Goal: Task Accomplishment & Management: Manage account settings

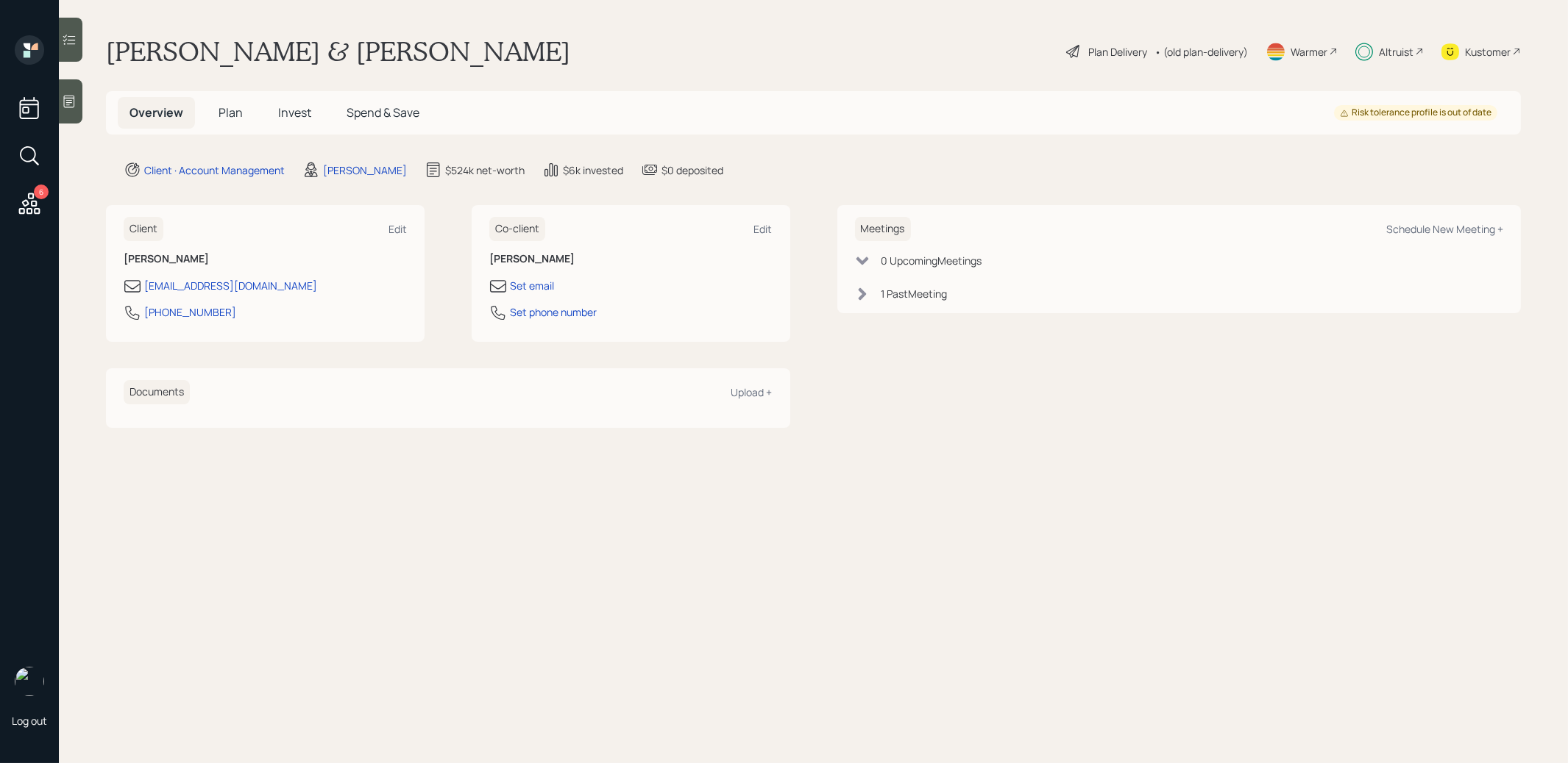
click at [297, 116] on span "Invest" at bounding box center [295, 113] width 33 height 16
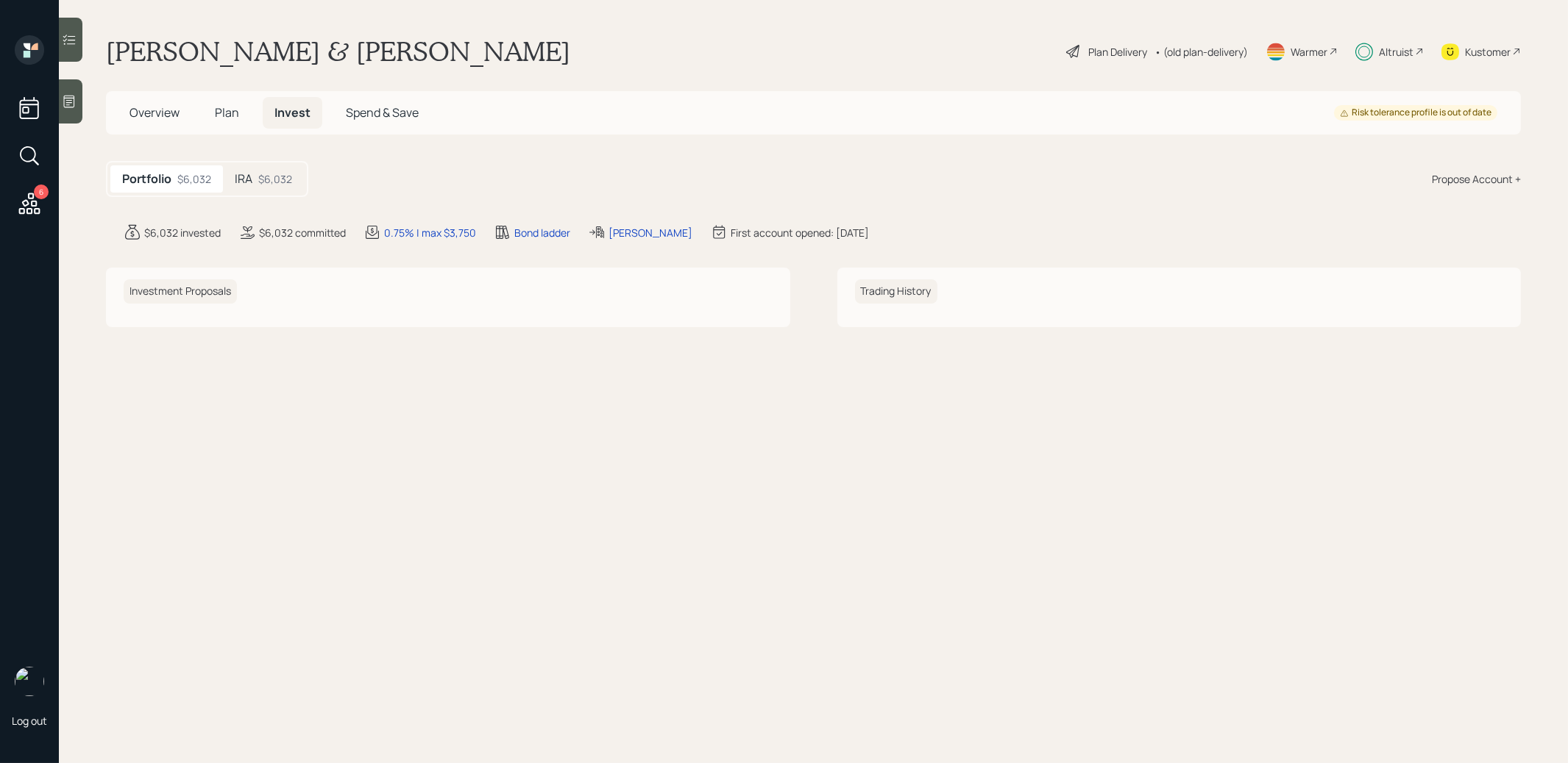
click at [253, 170] on div "IRA $6,032" at bounding box center [264, 179] width 81 height 27
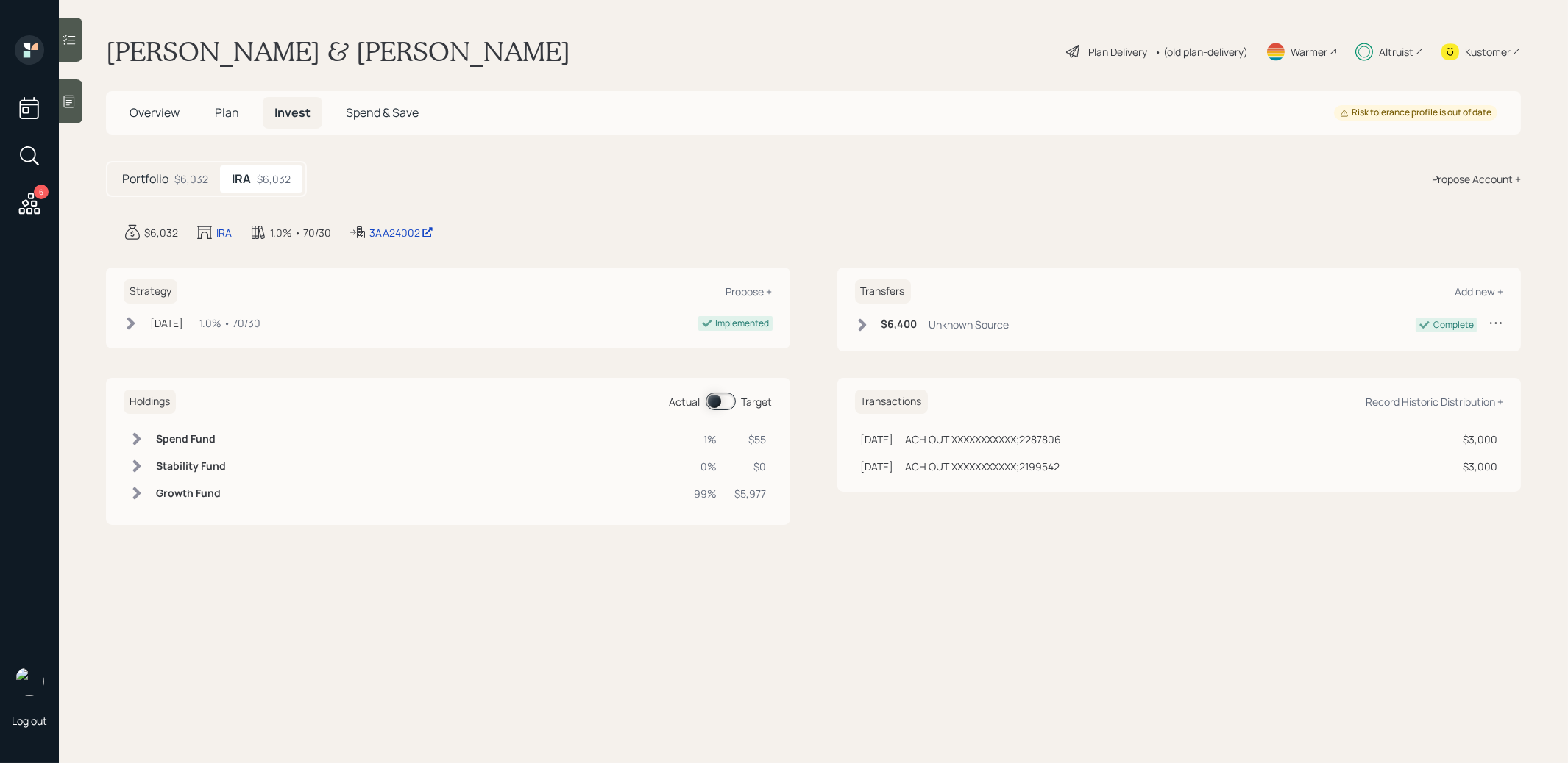
click at [160, 177] on h5 "Portfolio" at bounding box center [145, 179] width 46 height 14
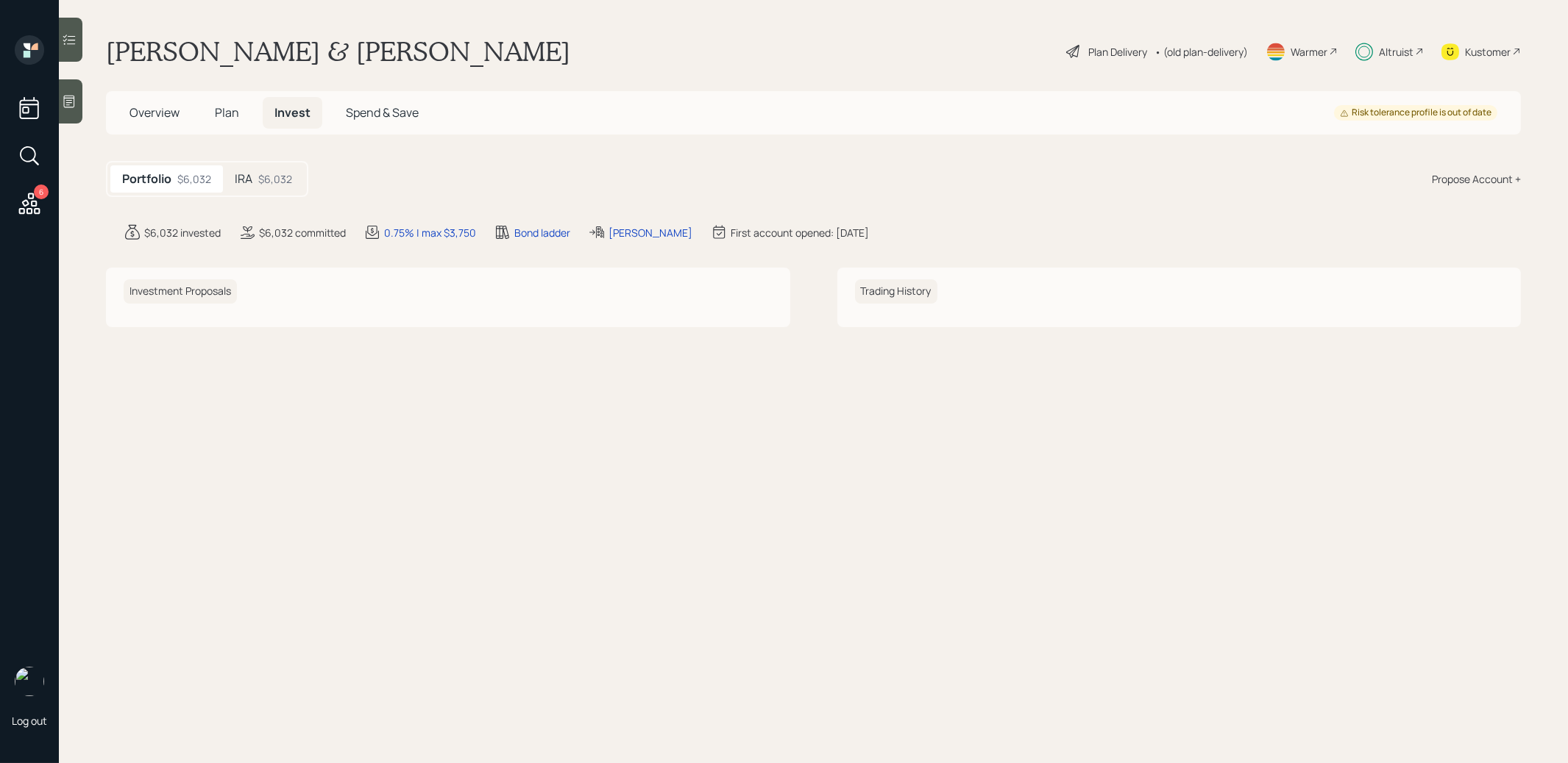
click at [226, 108] on span "Plan" at bounding box center [226, 113] width 24 height 16
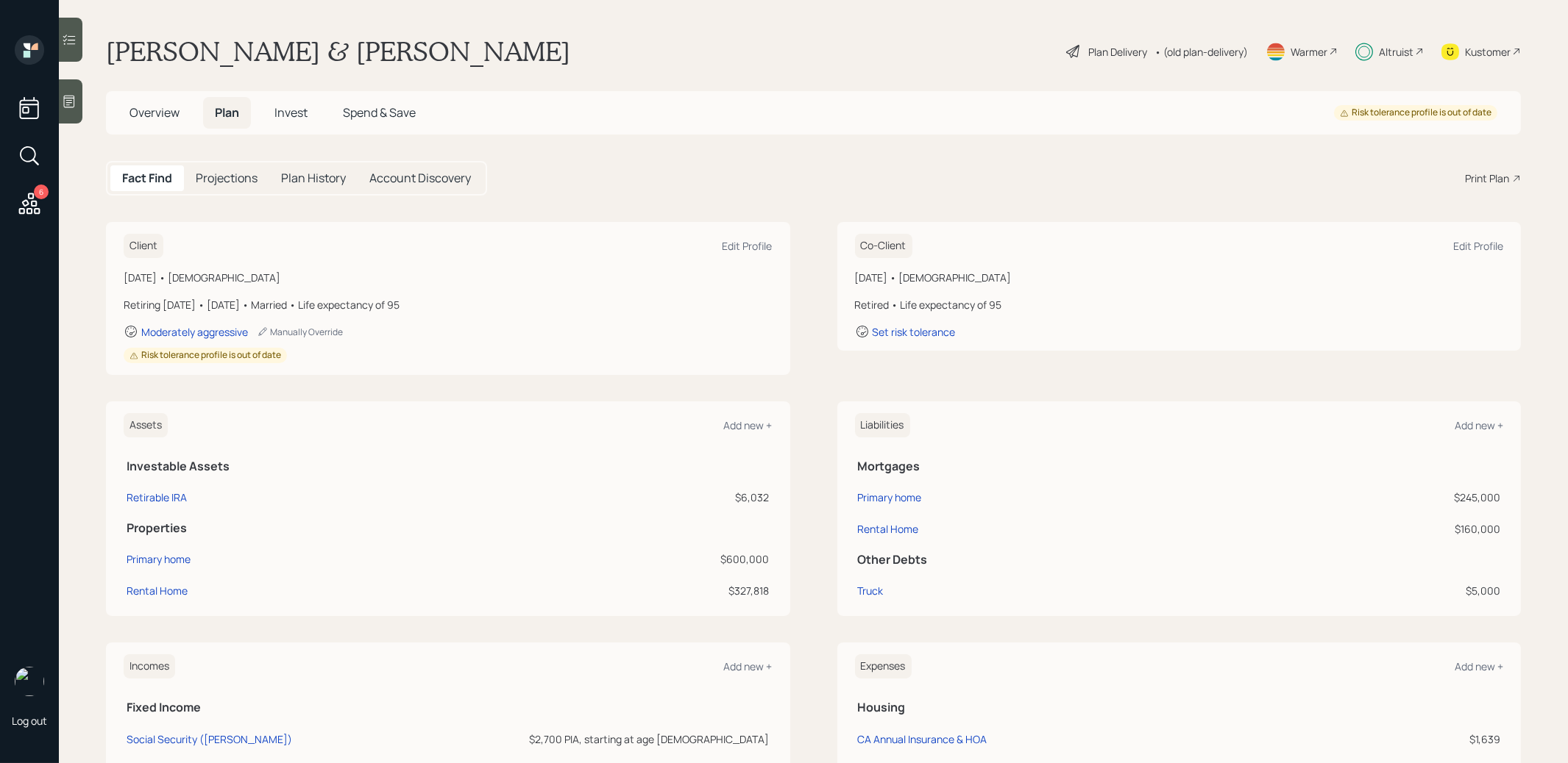
click at [296, 115] on span "Invest" at bounding box center [291, 113] width 33 height 16
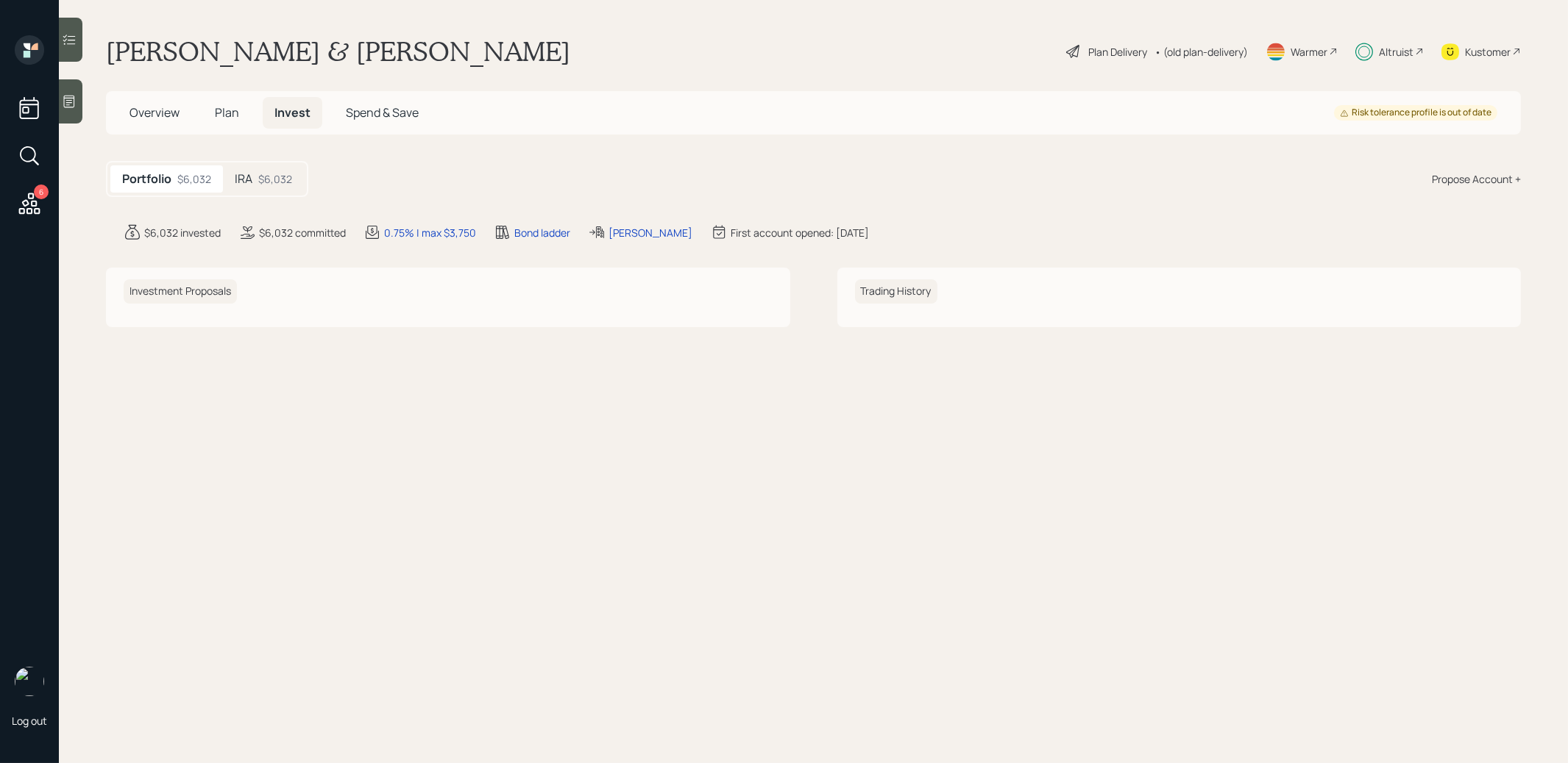
click at [259, 169] on div "IRA $6,032" at bounding box center [264, 179] width 81 height 27
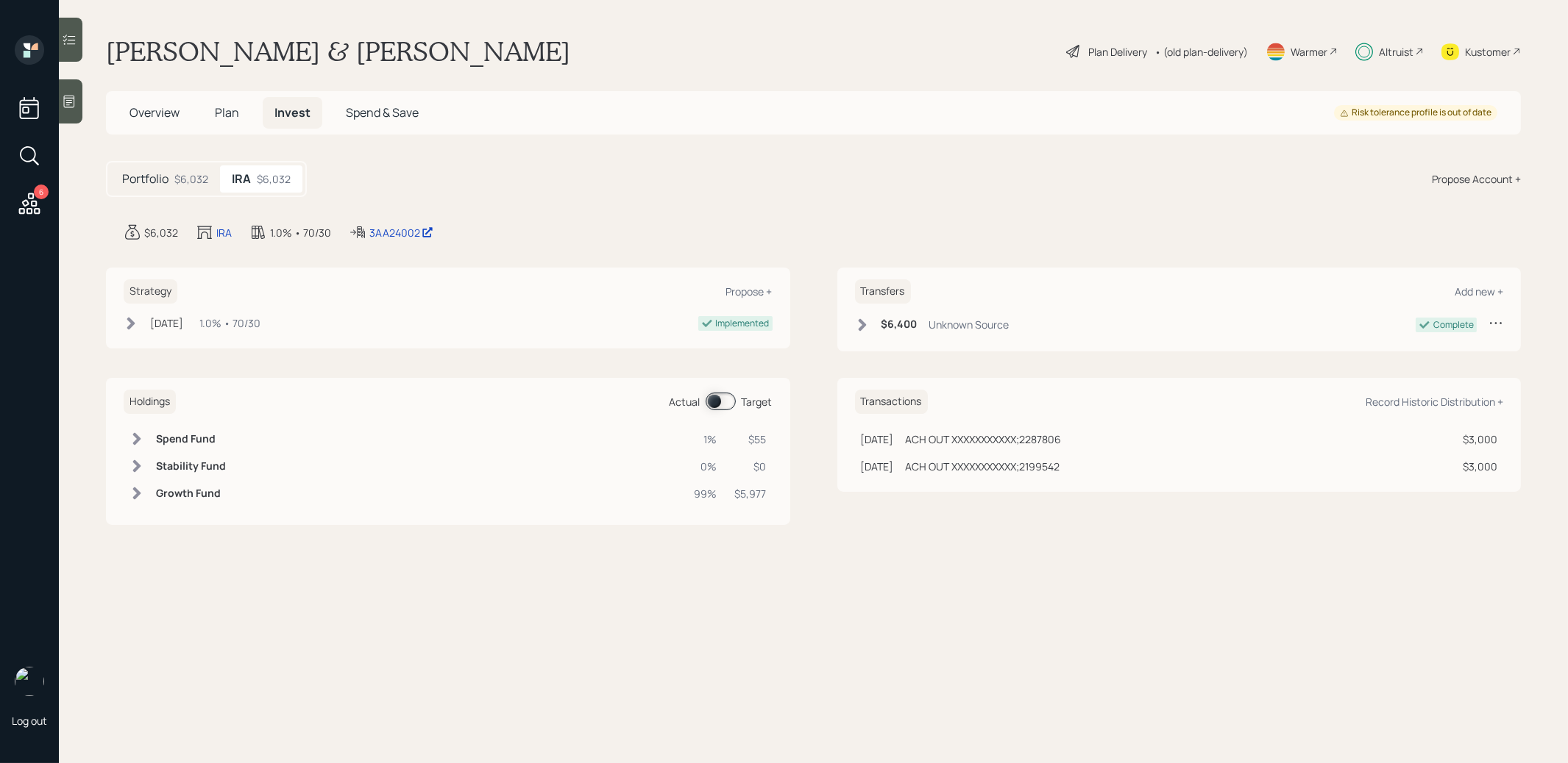
click at [716, 401] on span at bounding box center [721, 401] width 30 height 17
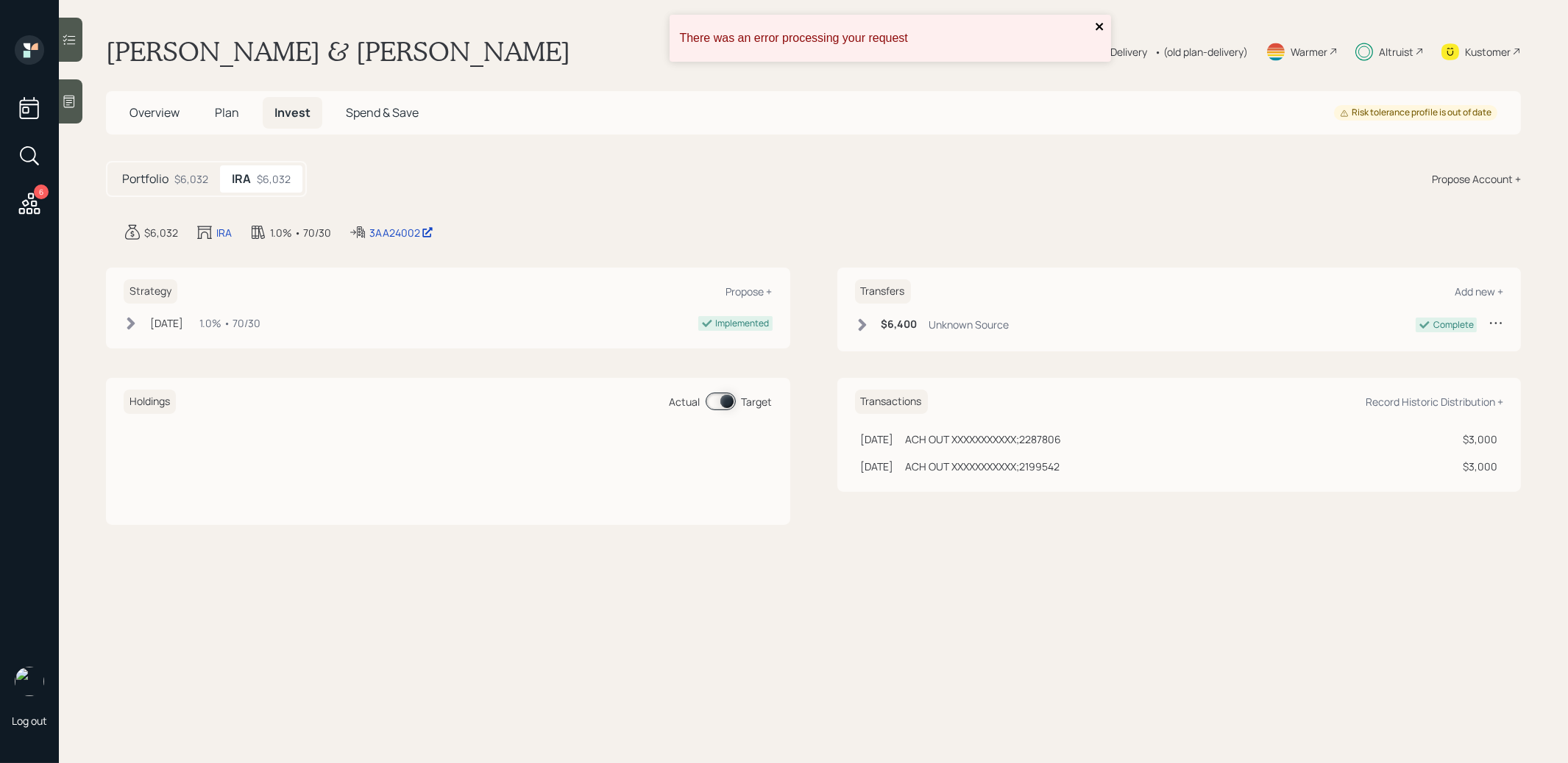
click at [1100, 24] on icon "close" at bounding box center [1099, 26] width 11 height 12
click at [227, 111] on span "Plan" at bounding box center [226, 113] width 24 height 16
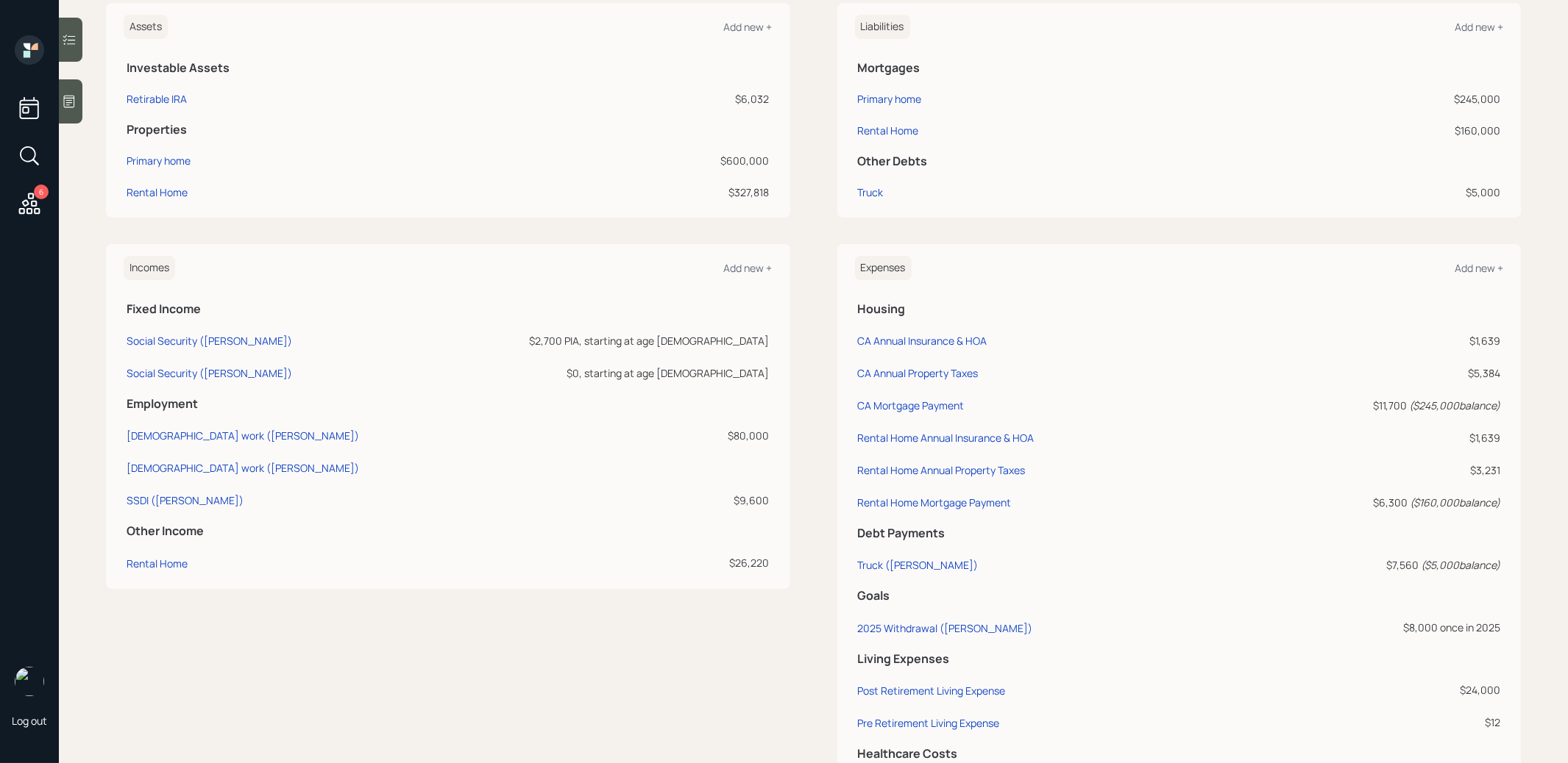
scroll to position [400, 0]
click at [899, 625] on div "2025 Withdrawal ([PERSON_NAME])" at bounding box center [945, 626] width 175 height 14
select select "0"
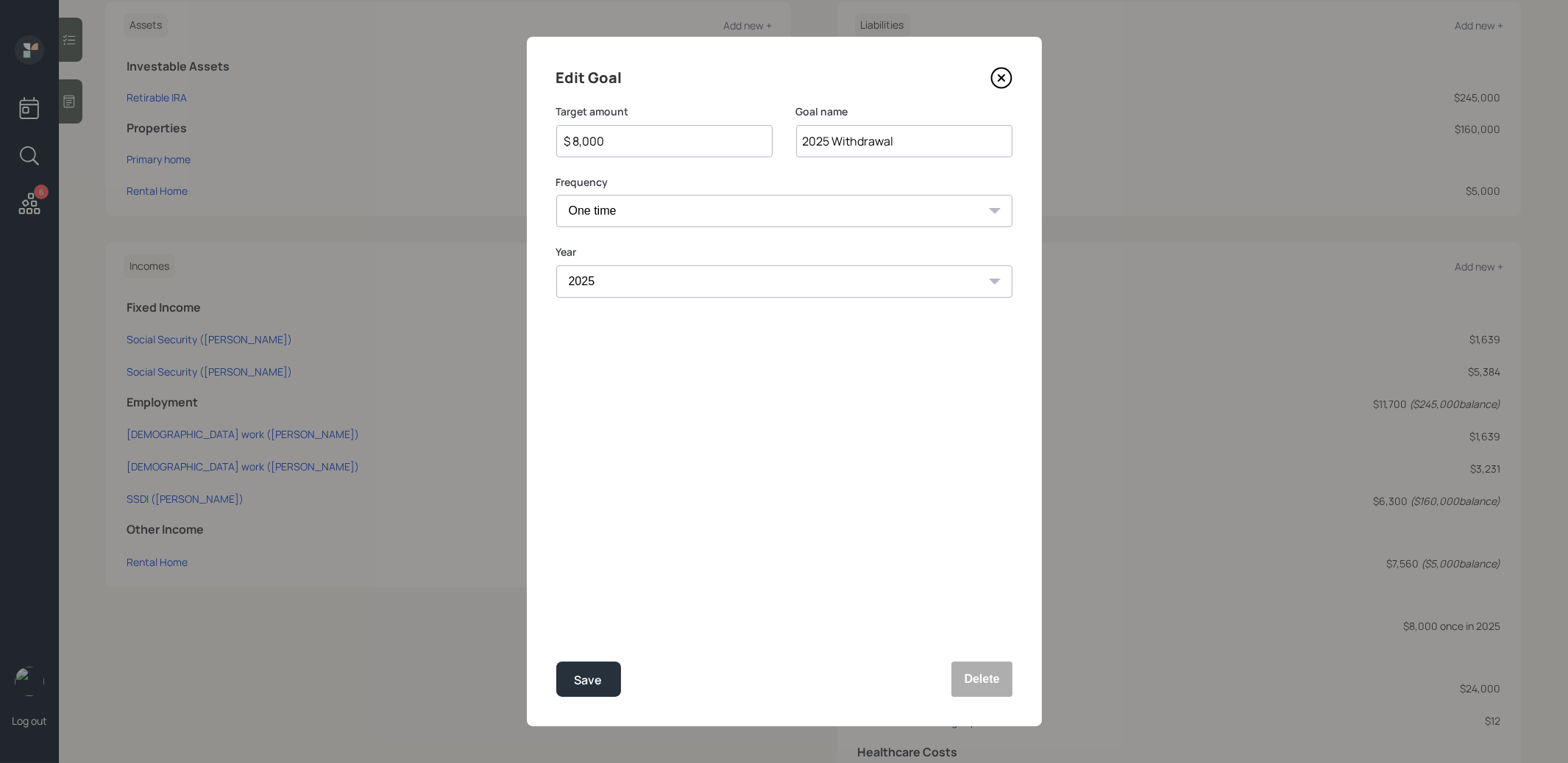
click at [655, 142] on input "$ 8,000" at bounding box center [658, 141] width 191 height 17
click at [570, 688] on button "Save" at bounding box center [588, 679] width 65 height 35
type input "$ 8,000"
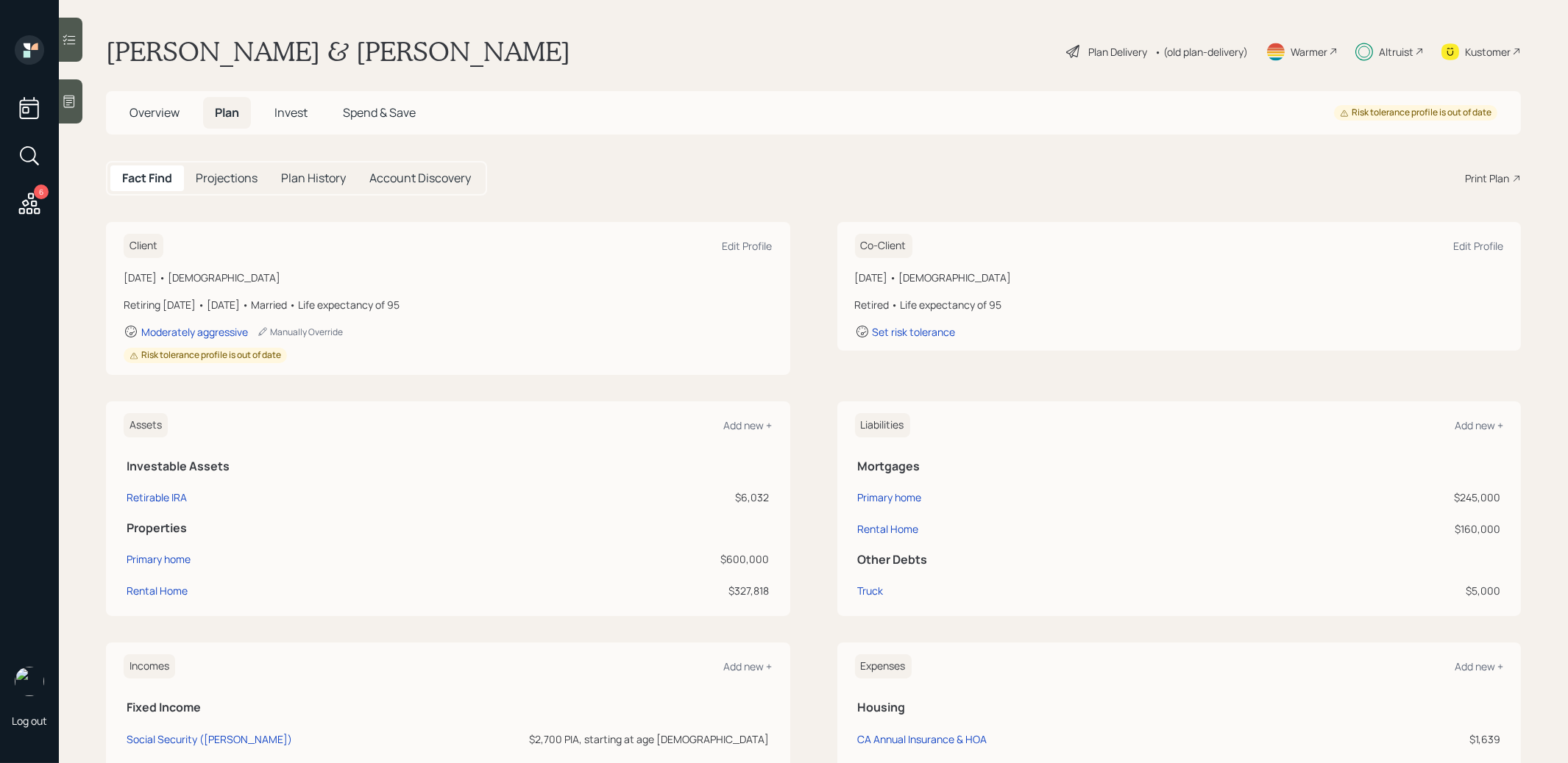
click at [288, 114] on span "Invest" at bounding box center [291, 113] width 33 height 16
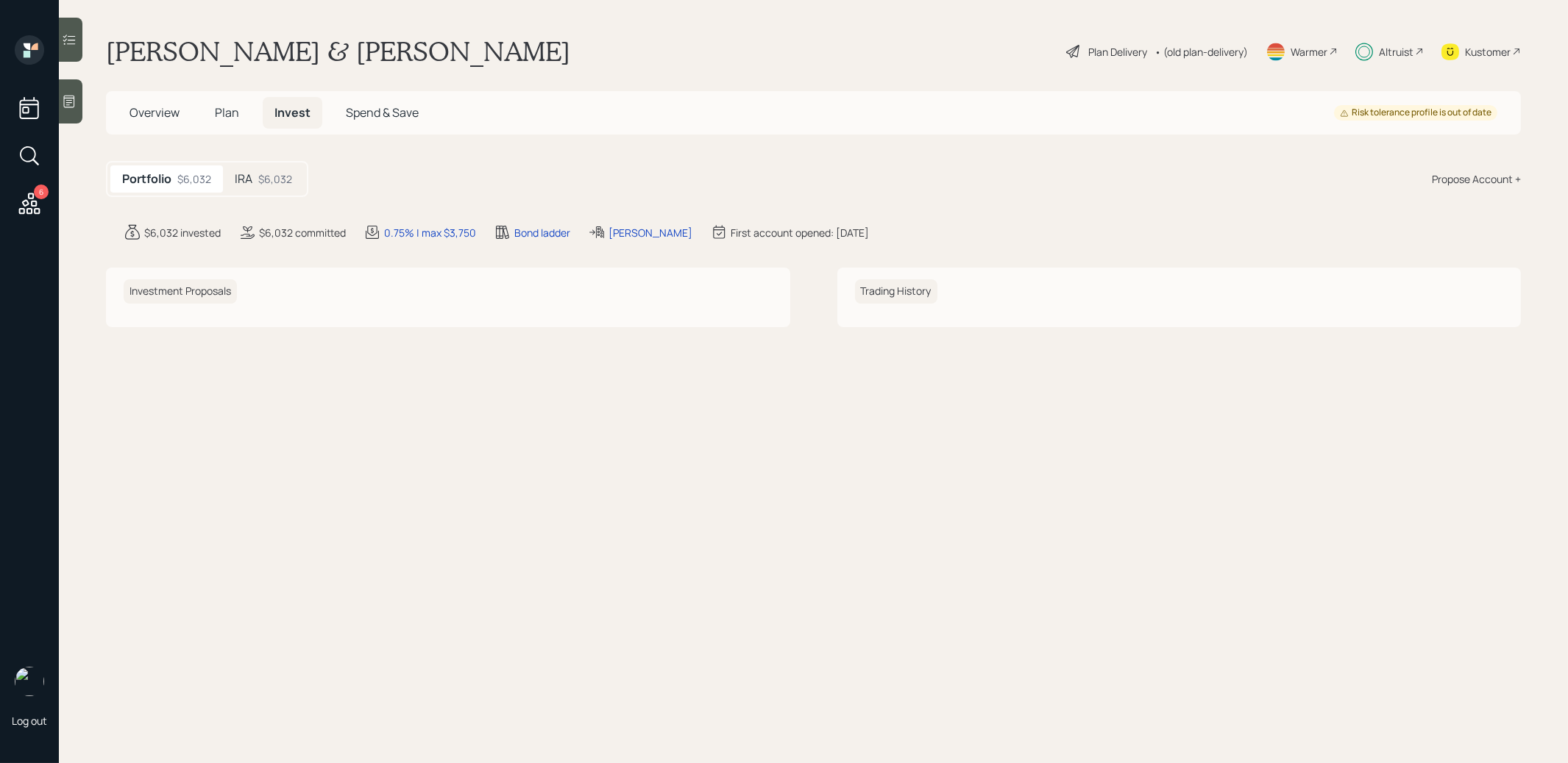
click at [273, 183] on div "$6,032" at bounding box center [275, 179] width 34 height 16
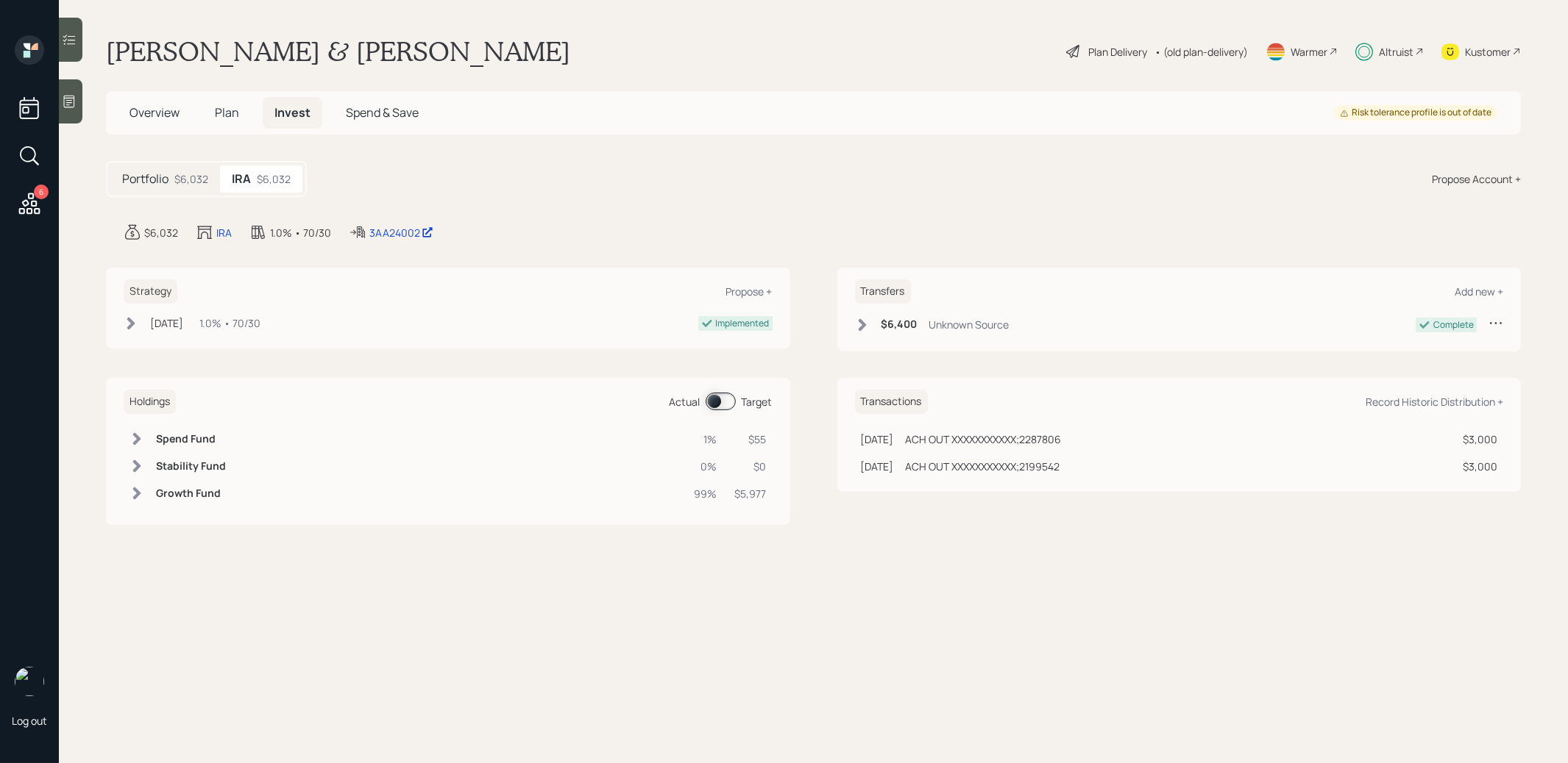
click at [715, 399] on span at bounding box center [721, 401] width 30 height 17
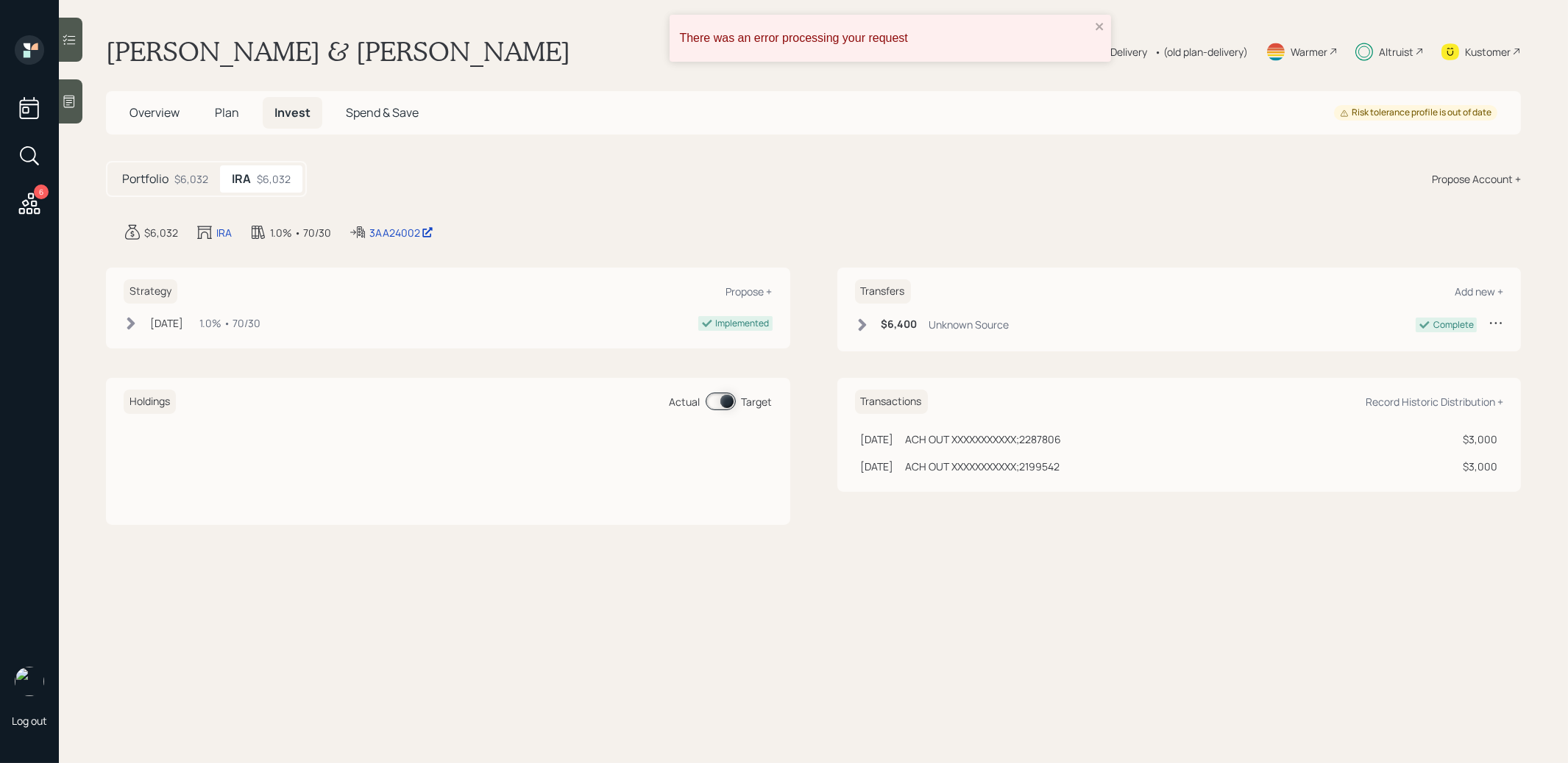
click at [1107, 27] on div "There was an error processing your request" at bounding box center [890, 38] width 441 height 47
click at [380, 235] on div "3AA24002" at bounding box center [402, 232] width 64 height 16
